Goal: Transaction & Acquisition: Purchase product/service

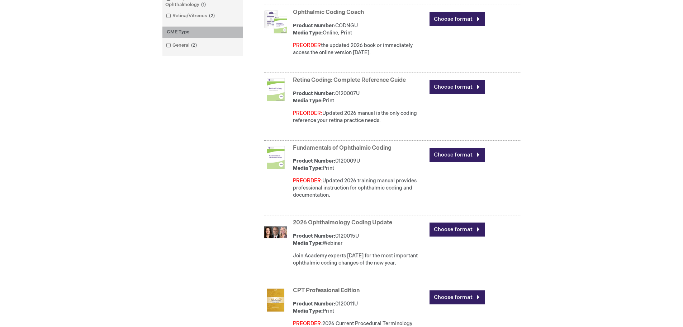
scroll to position [323, 0]
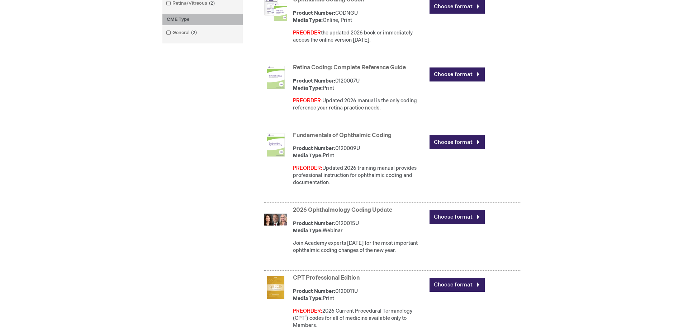
click at [358, 135] on link "Fundamentals of Ophthalmic Coding" at bounding box center [342, 135] width 99 height 7
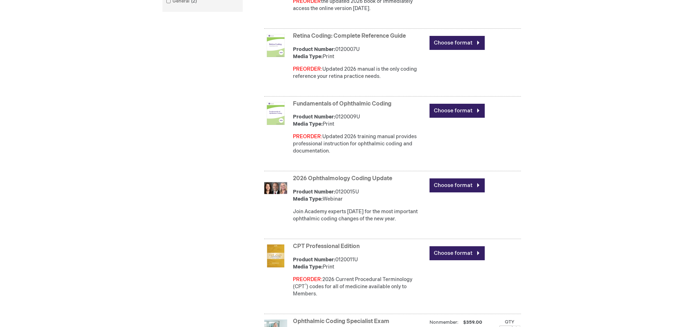
scroll to position [351, 0]
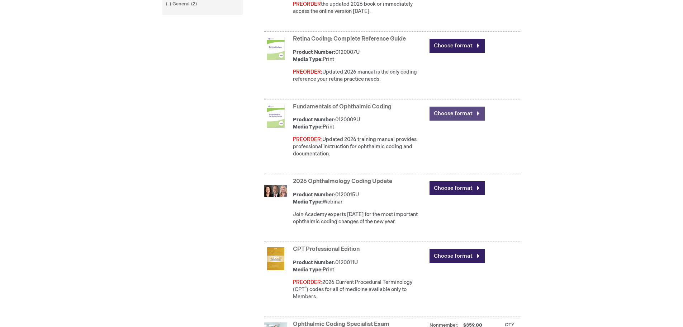
click at [452, 114] on link "Choose format" at bounding box center [456, 113] width 55 height 14
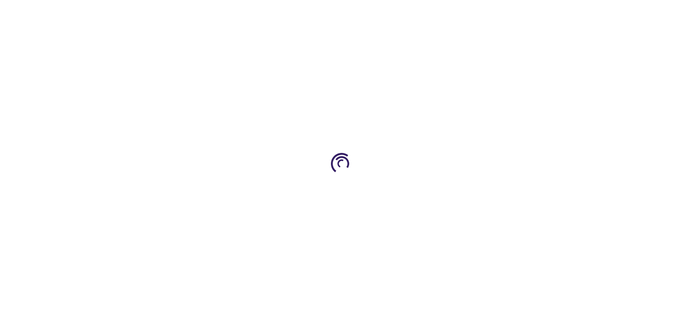
type input "0"
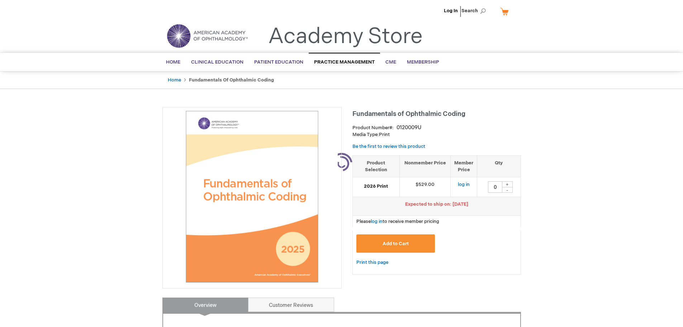
type input "0"
click at [174, 33] on img at bounding box center [207, 36] width 86 height 26
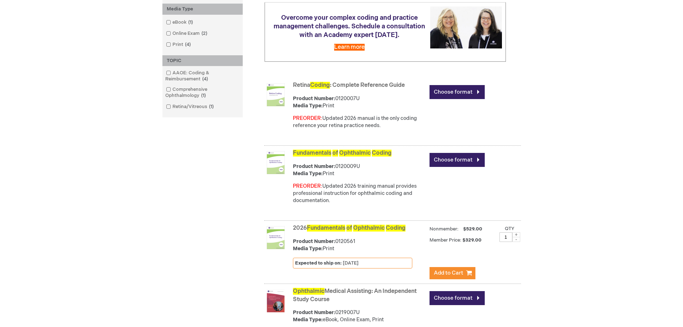
scroll to position [143, 0]
